Goal: Find specific page/section: Find specific page/section

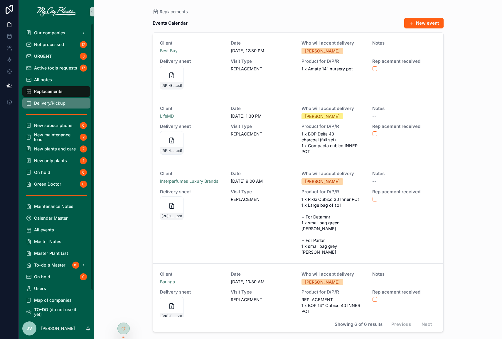
click at [43, 101] on span "Delivery/Pickup" at bounding box center [49, 103] width 31 height 5
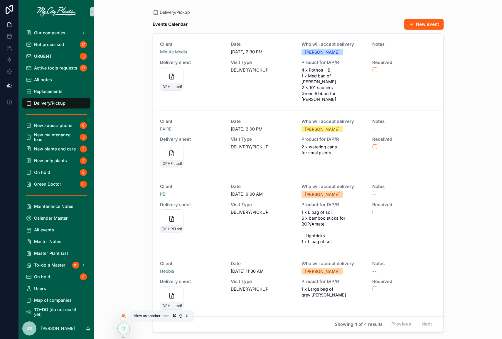
click at [124, 316] on icon at bounding box center [123, 316] width 5 height 5
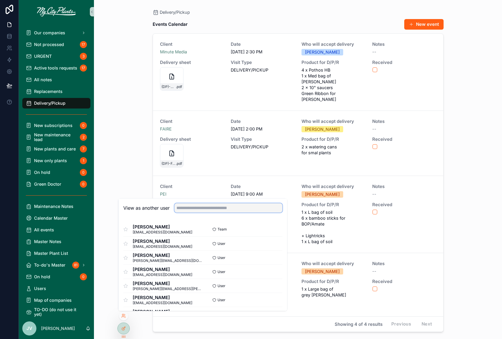
click at [203, 208] on input "text" at bounding box center [228, 207] width 108 height 9
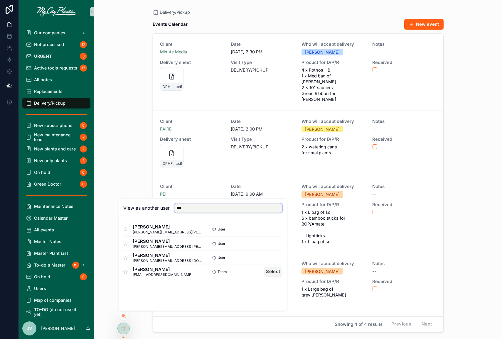
type input "***"
click at [277, 274] on button "Select" at bounding box center [273, 272] width 18 height 10
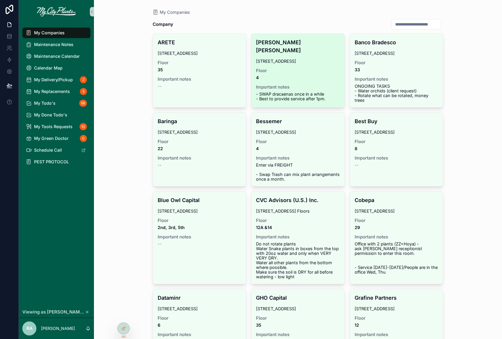
click at [293, 73] on div "[PERSON_NAME] [PERSON_NAME] [STREET_ADDRESS] Important notes - SWAP dracaenas o…" at bounding box center [297, 70] width 93 height 72
